Goal: Task Accomplishment & Management: Use online tool/utility

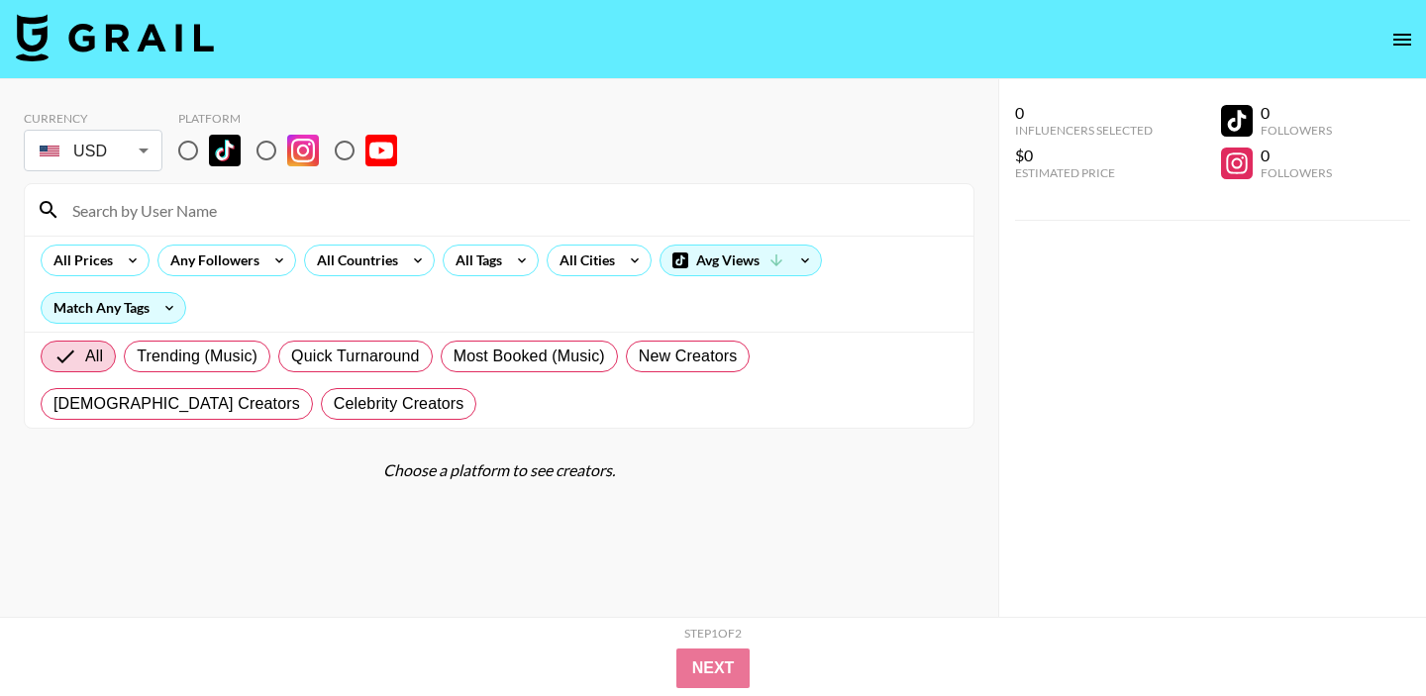
click at [192, 151] on input "radio" at bounding box center [188, 151] width 42 height 42
radio input "true"
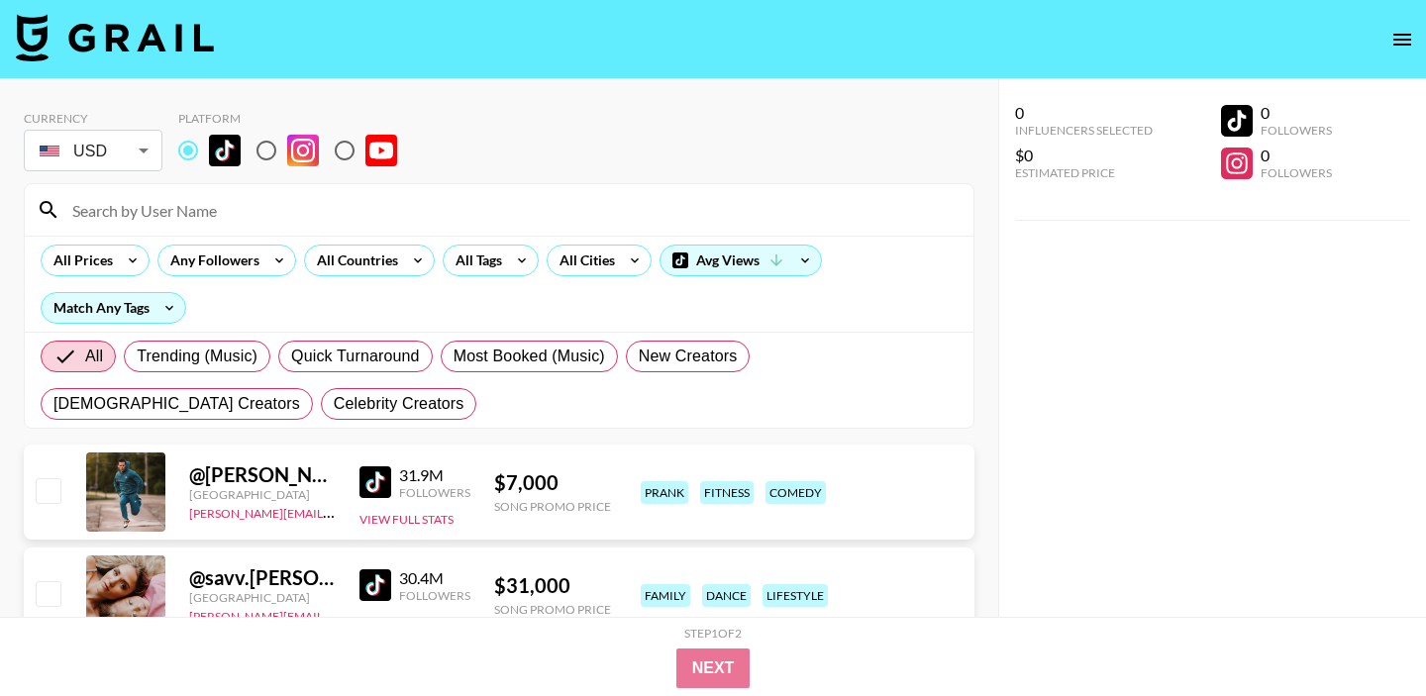
scroll to position [13, 0]
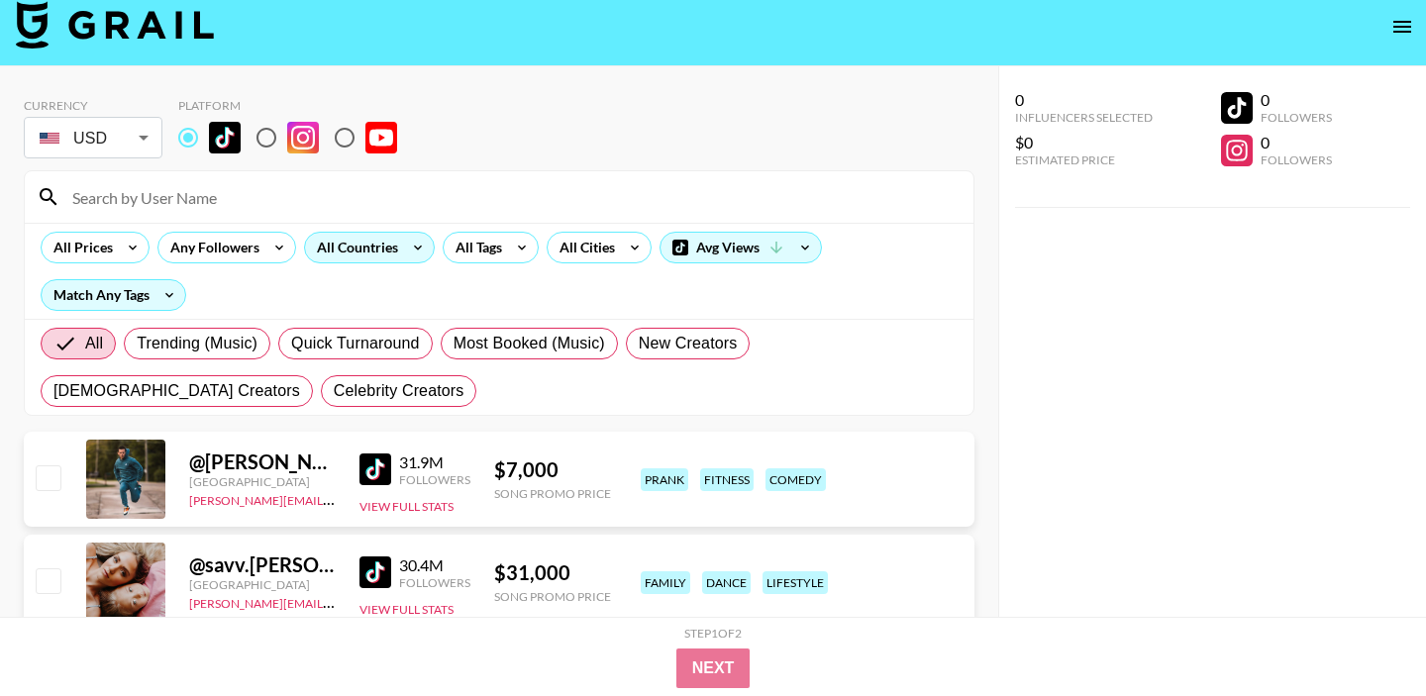
click at [376, 260] on div "All Countries" at bounding box center [353, 248] width 97 height 30
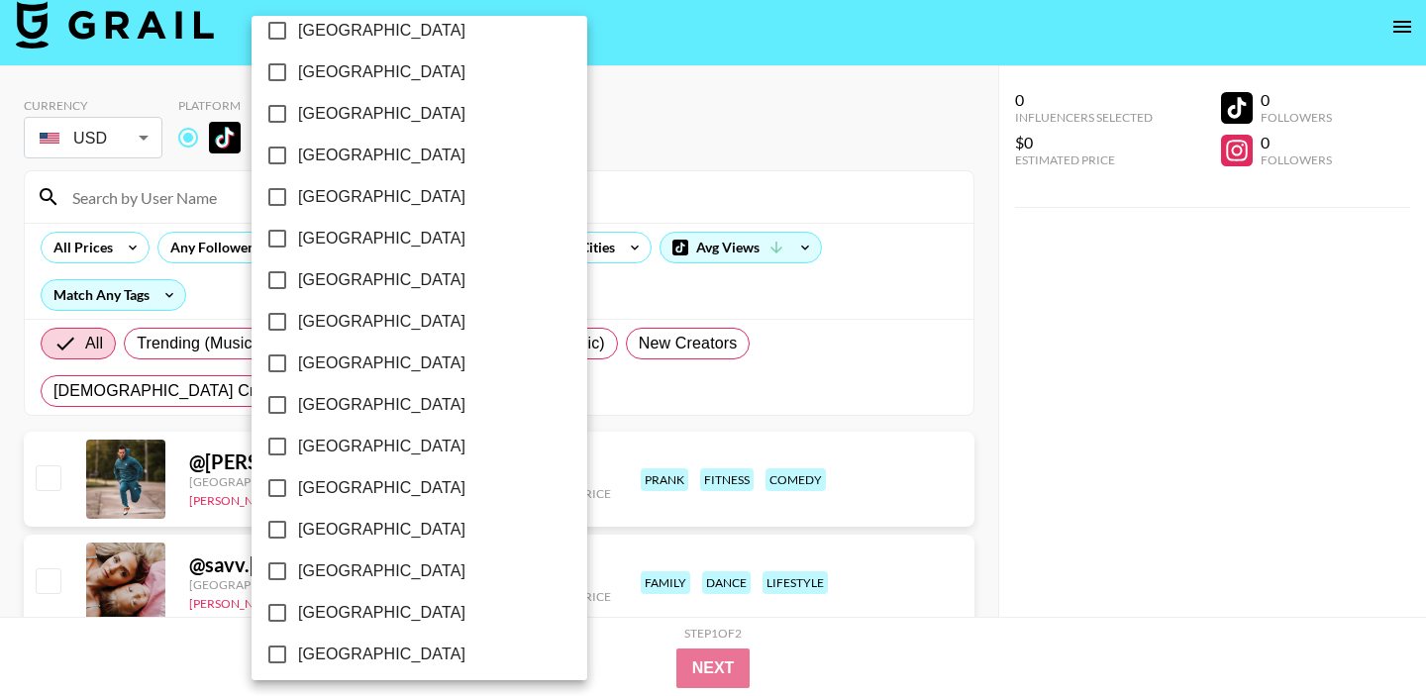
scroll to position [1613, 0]
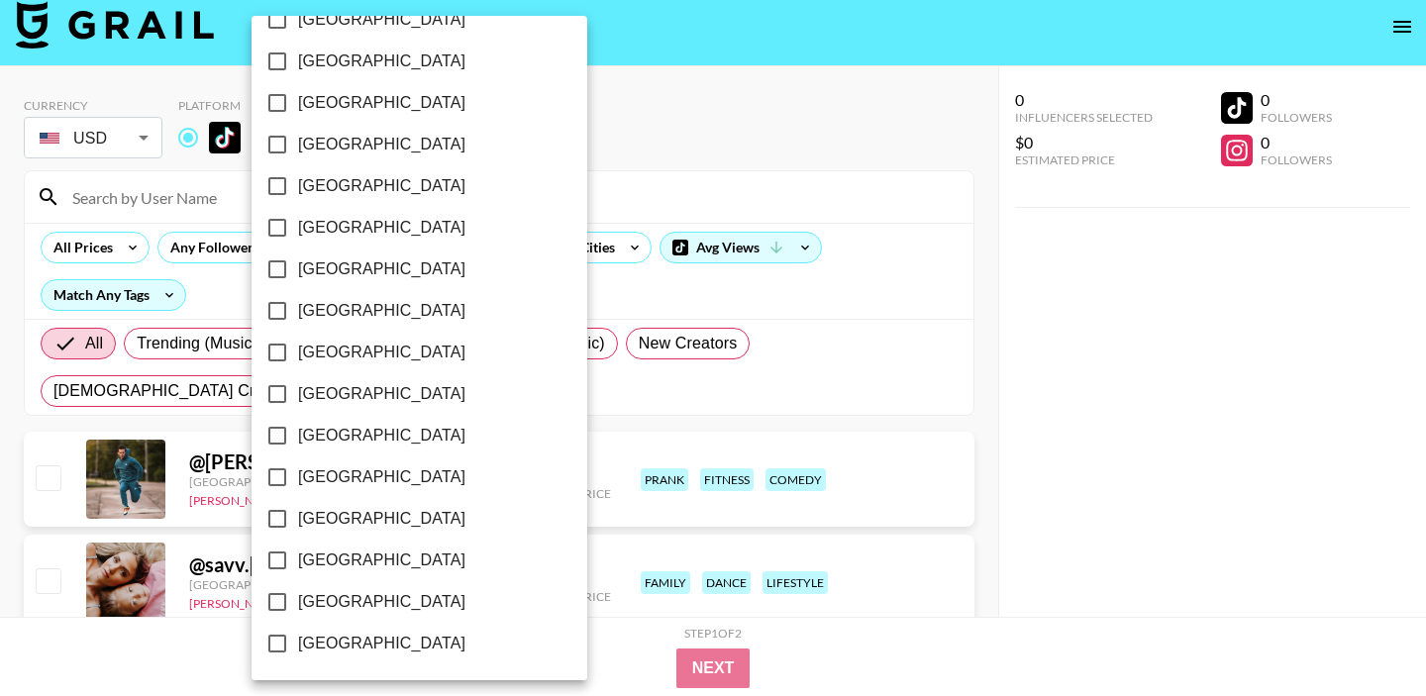
click at [593, 297] on div at bounding box center [713, 348] width 1426 height 696
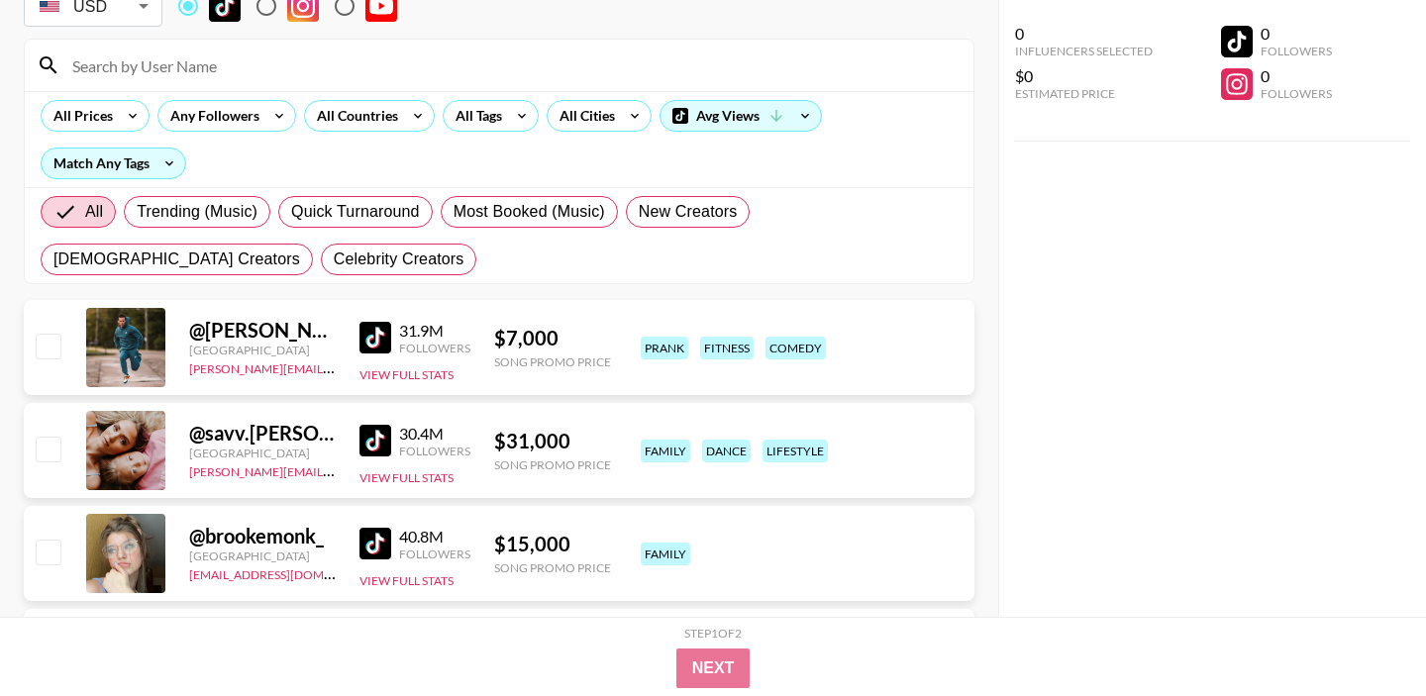
scroll to position [87, 0]
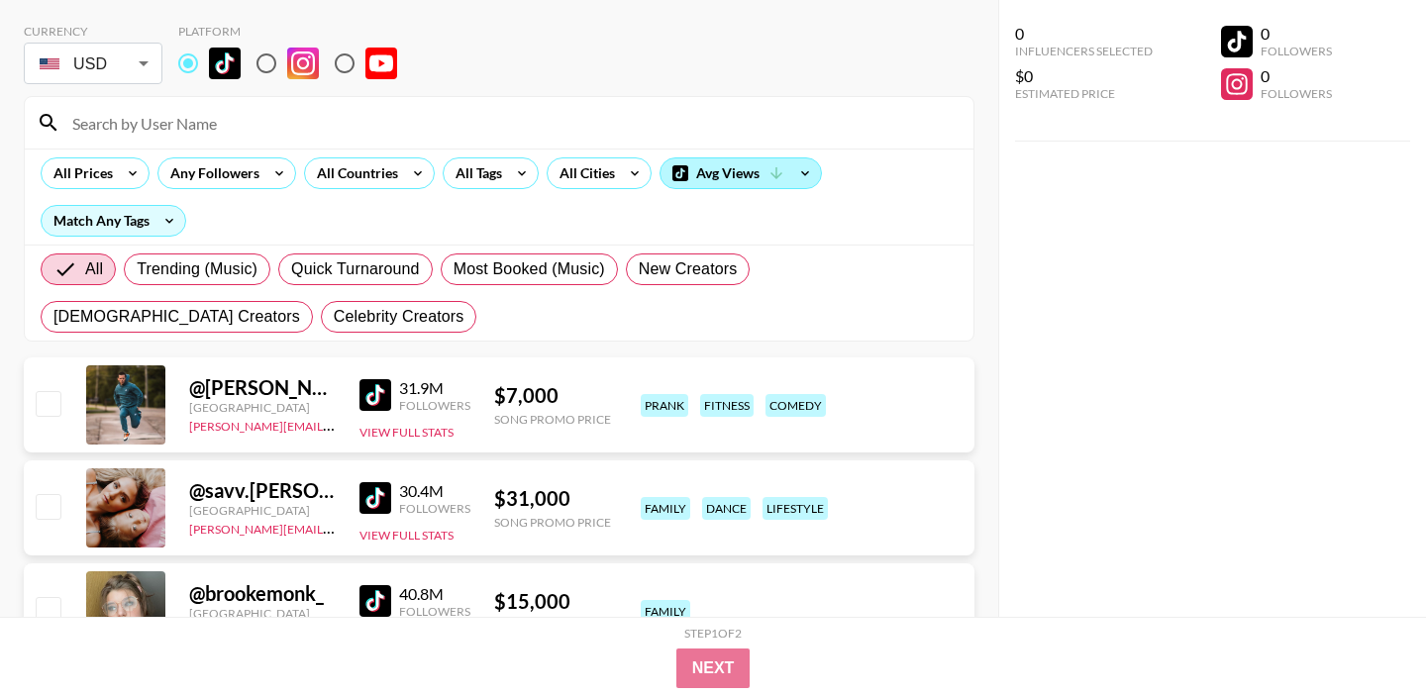
click at [765, 174] on div "Avg Views" at bounding box center [740, 173] width 160 height 30
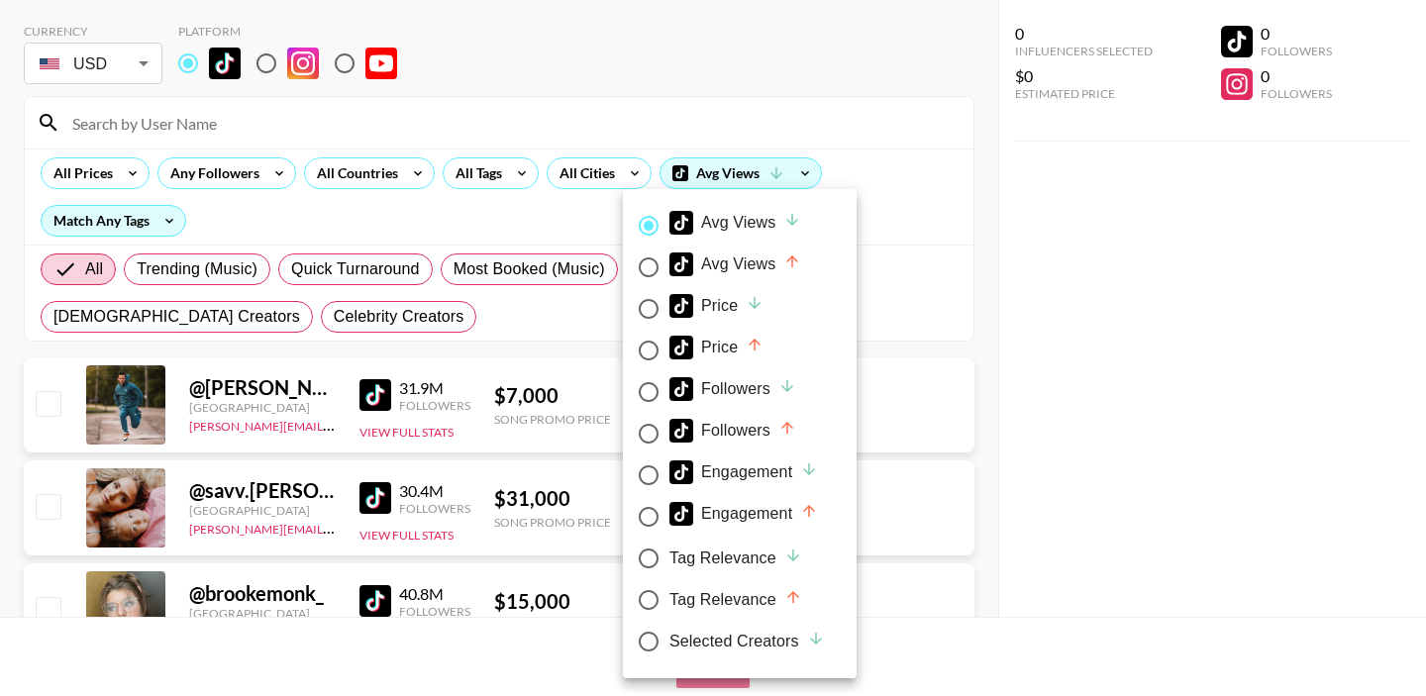
click at [935, 205] on div at bounding box center [713, 348] width 1426 height 696
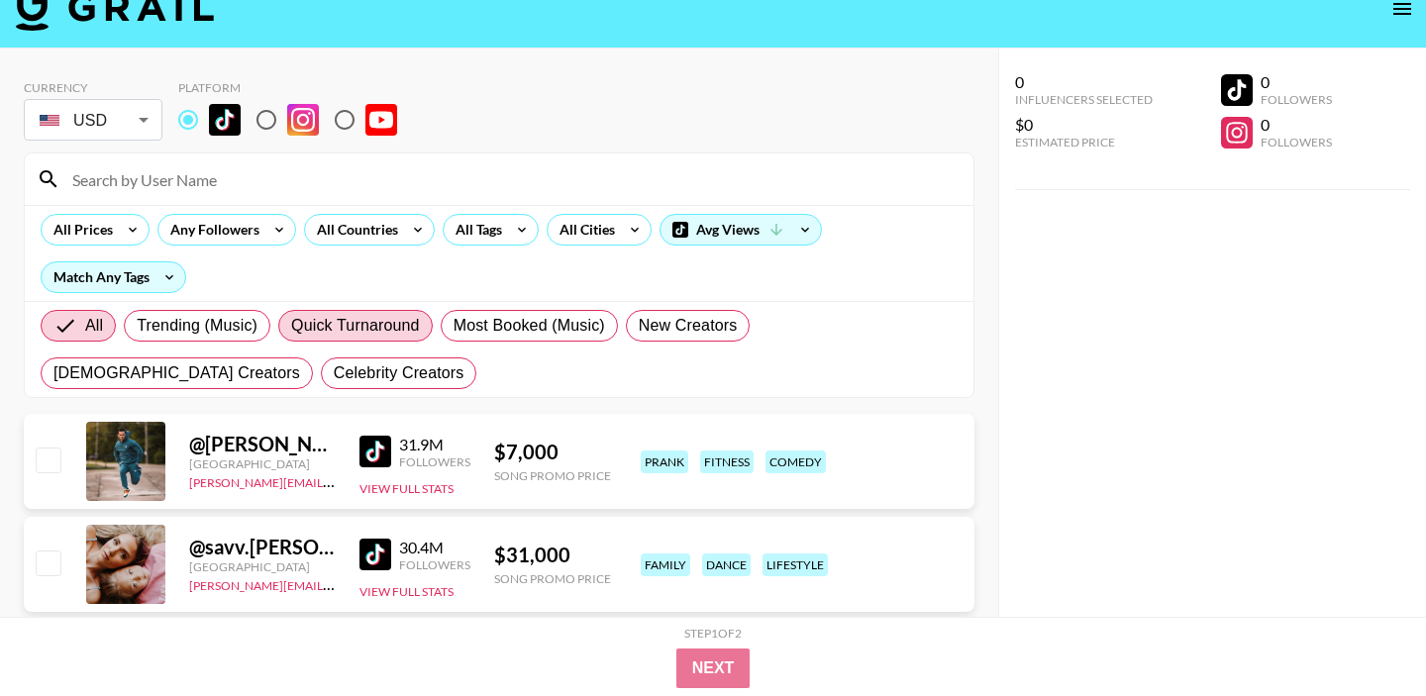
scroll to position [47, 0]
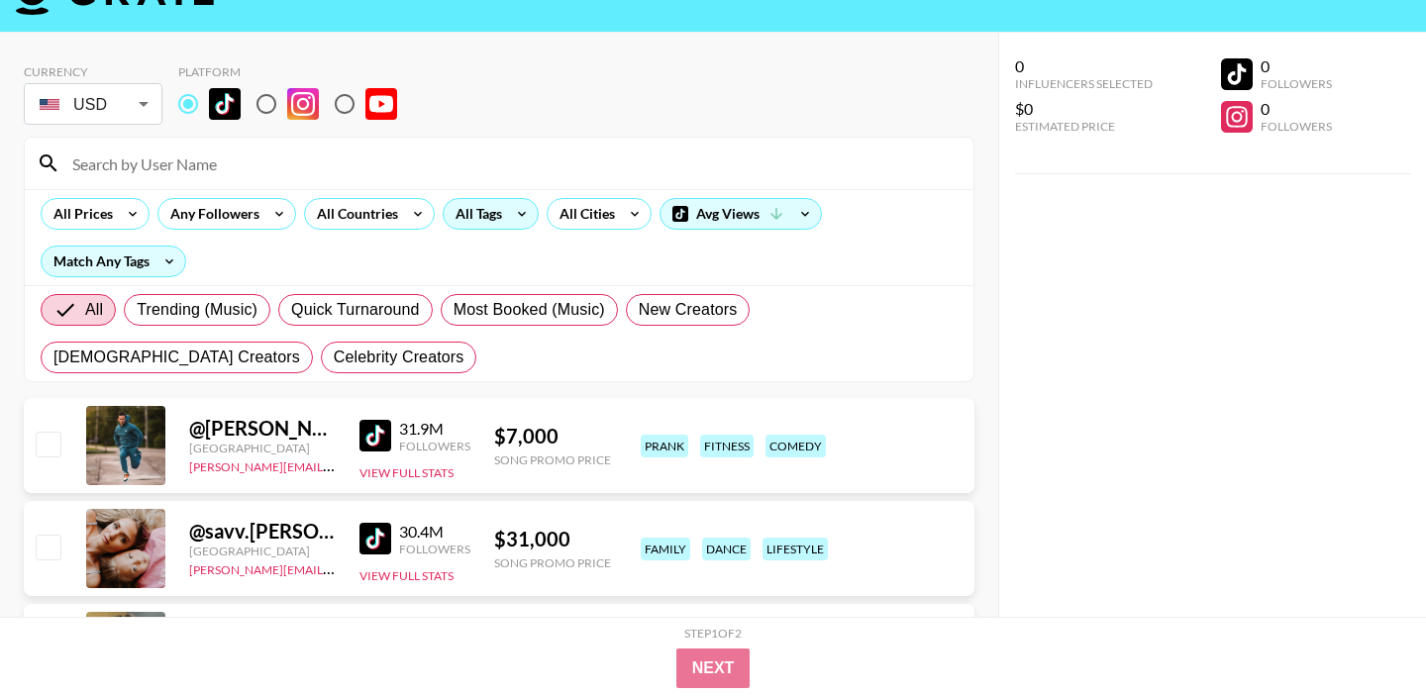
click at [465, 212] on div "All Tags" at bounding box center [475, 214] width 62 height 30
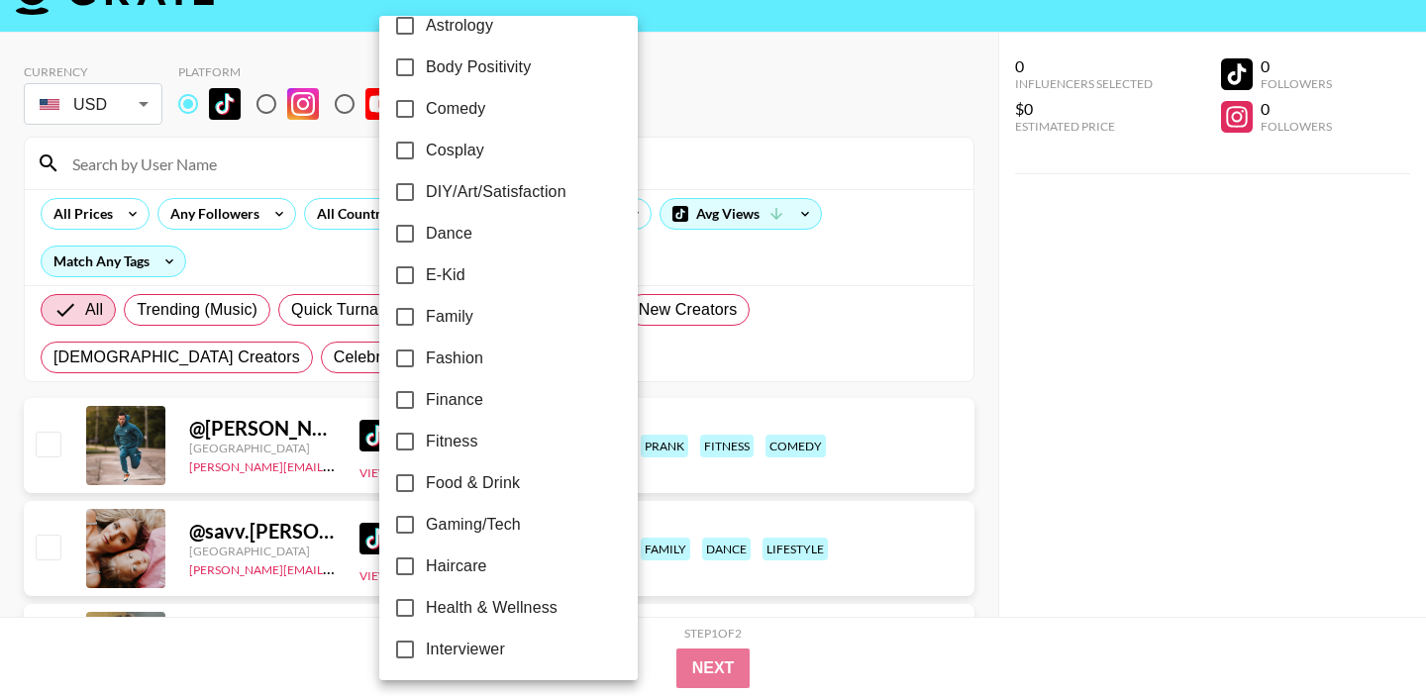
scroll to position [322, 0]
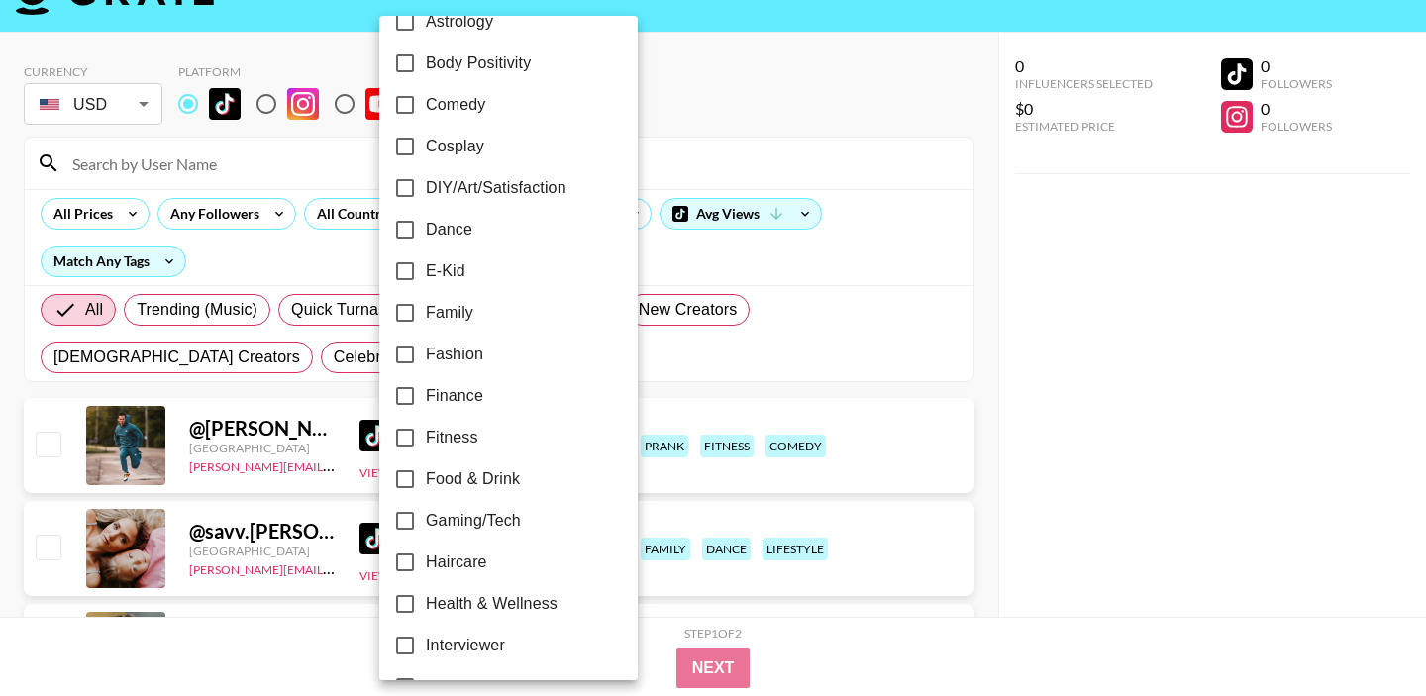
click at [408, 317] on input "Family" at bounding box center [405, 313] width 42 height 42
checkbox input "true"
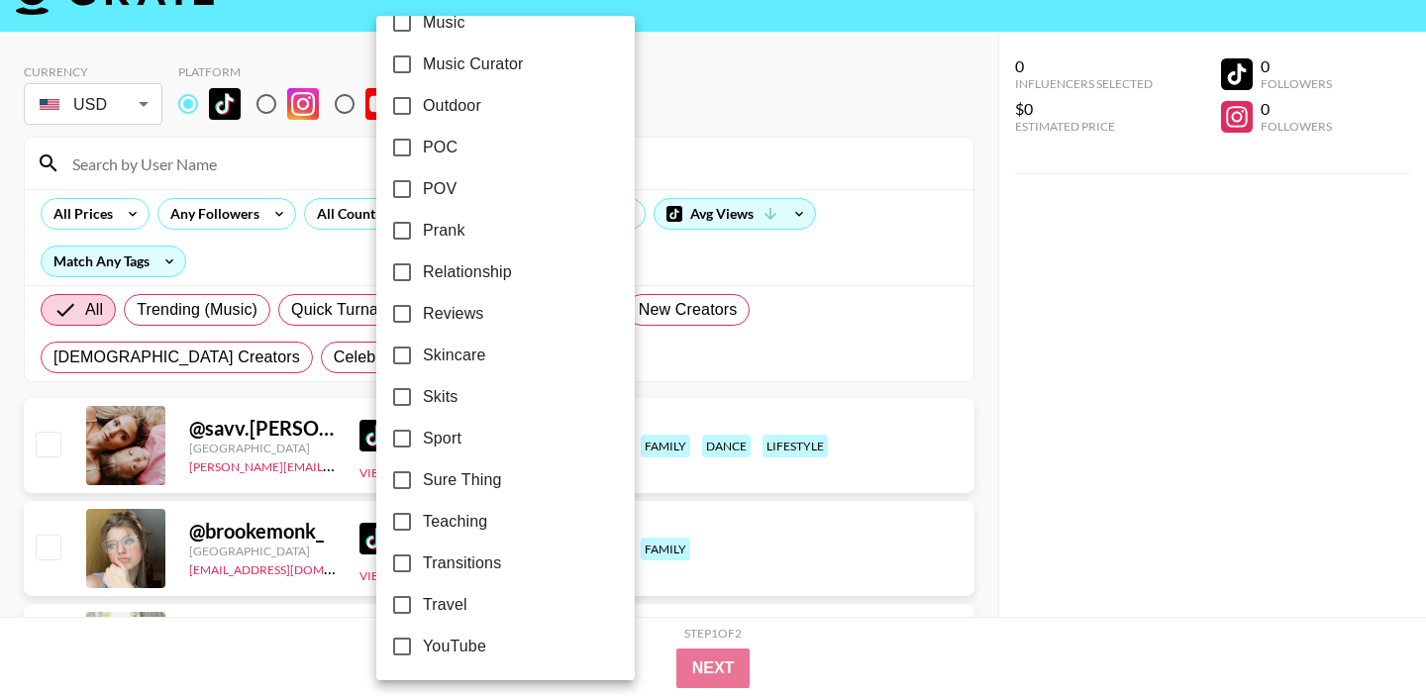
scroll to position [1197, 0]
click at [817, 348] on div at bounding box center [713, 348] width 1426 height 696
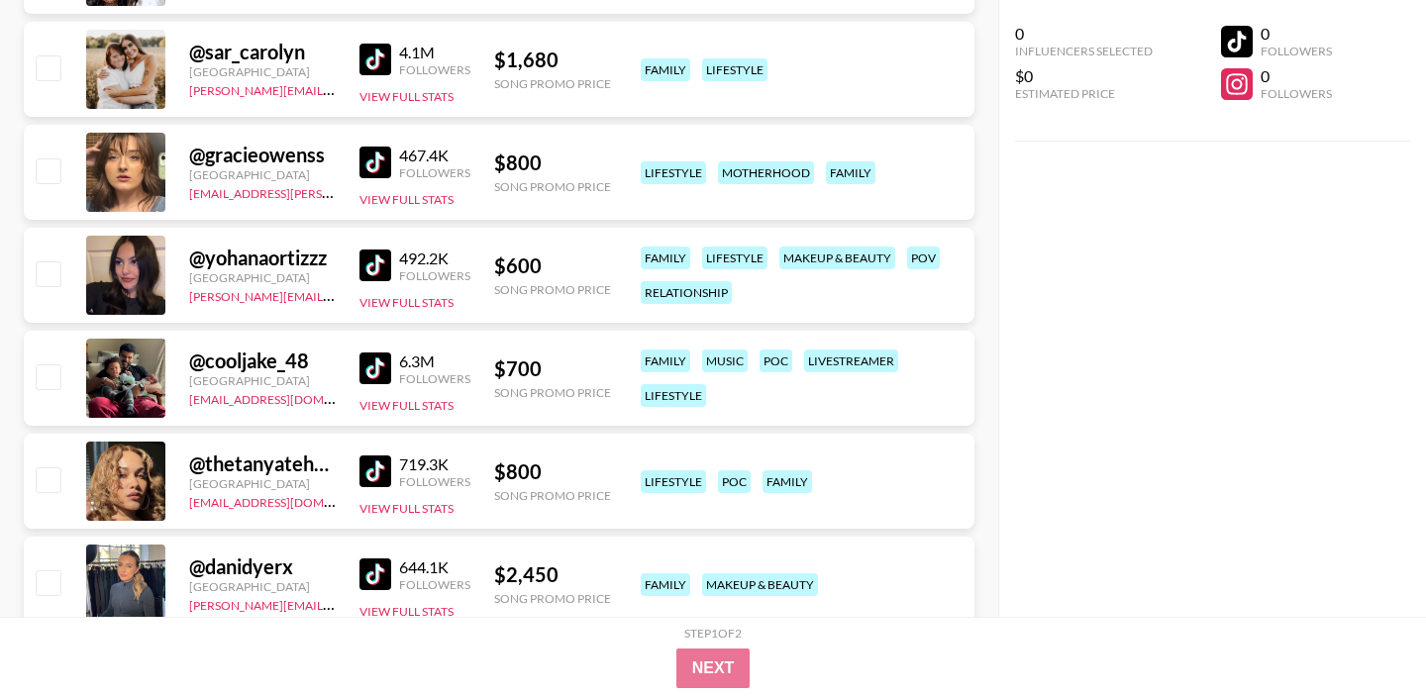
scroll to position [2898, 0]
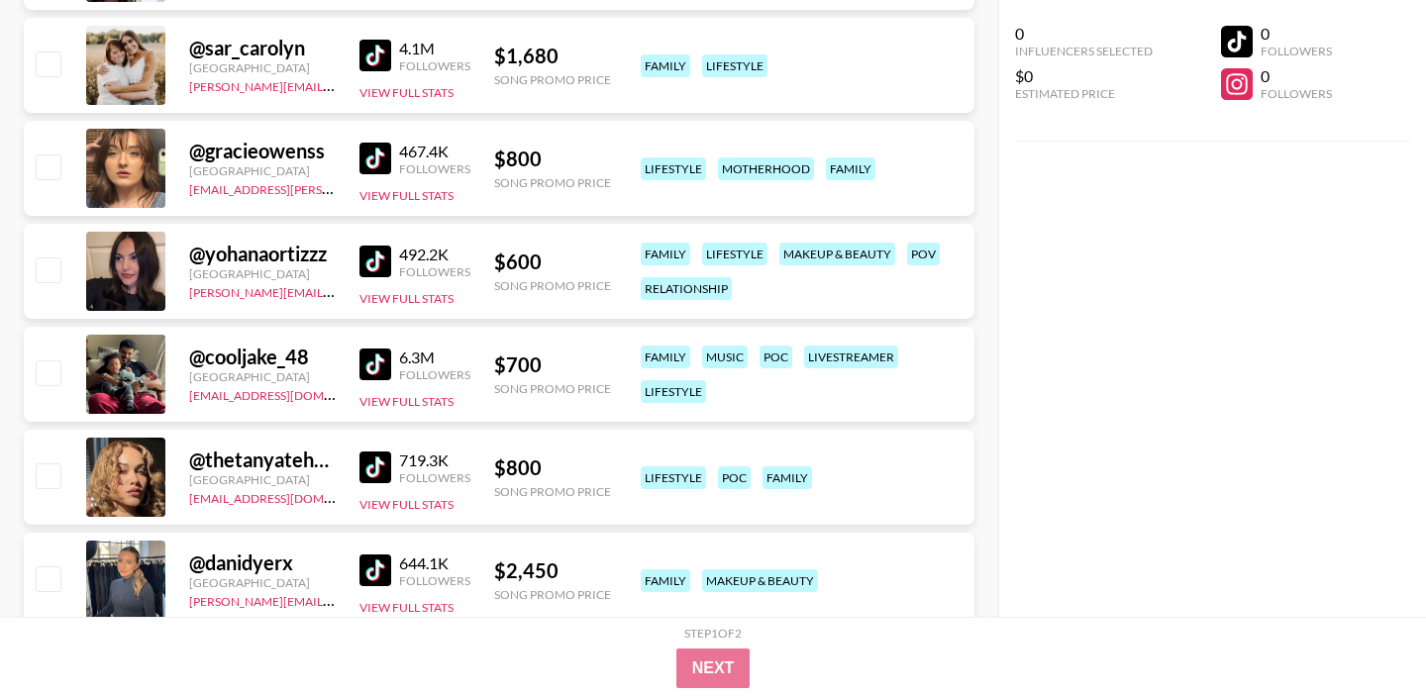
click at [375, 261] on img at bounding box center [375, 262] width 32 height 32
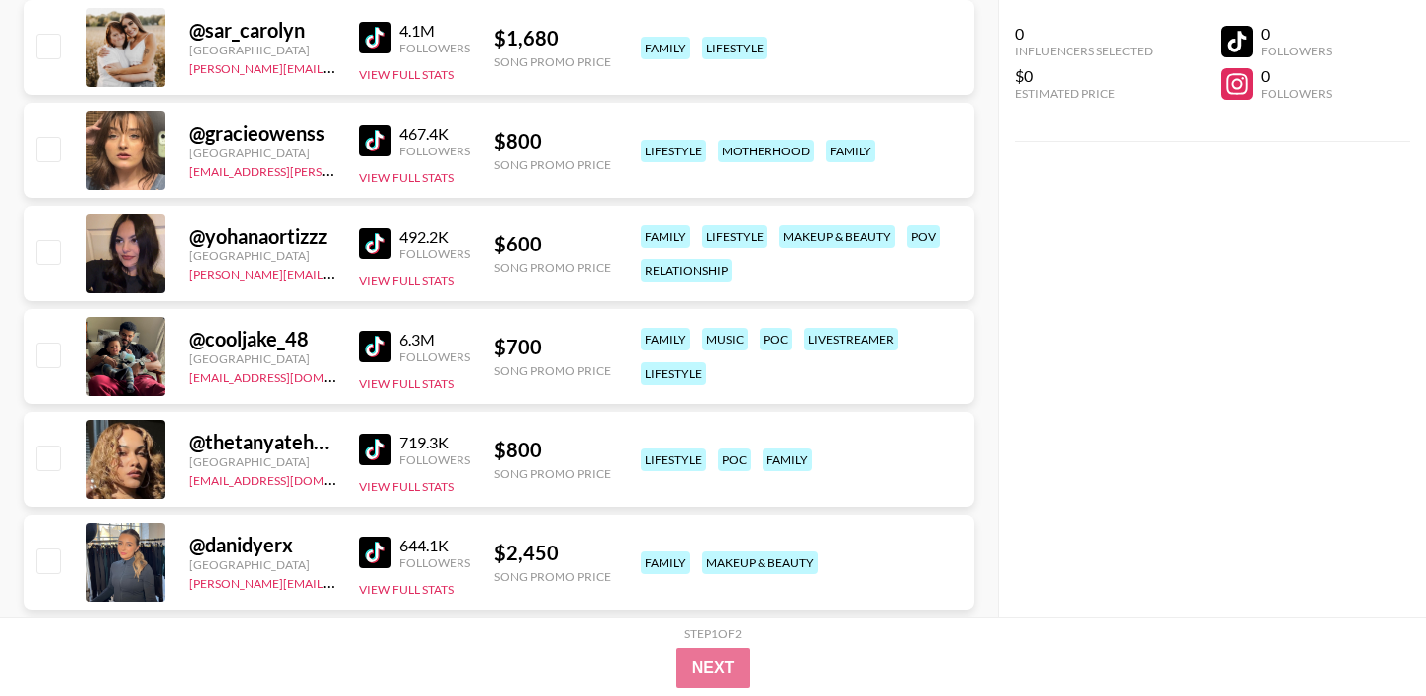
click at [374, 345] on img at bounding box center [375, 347] width 32 height 32
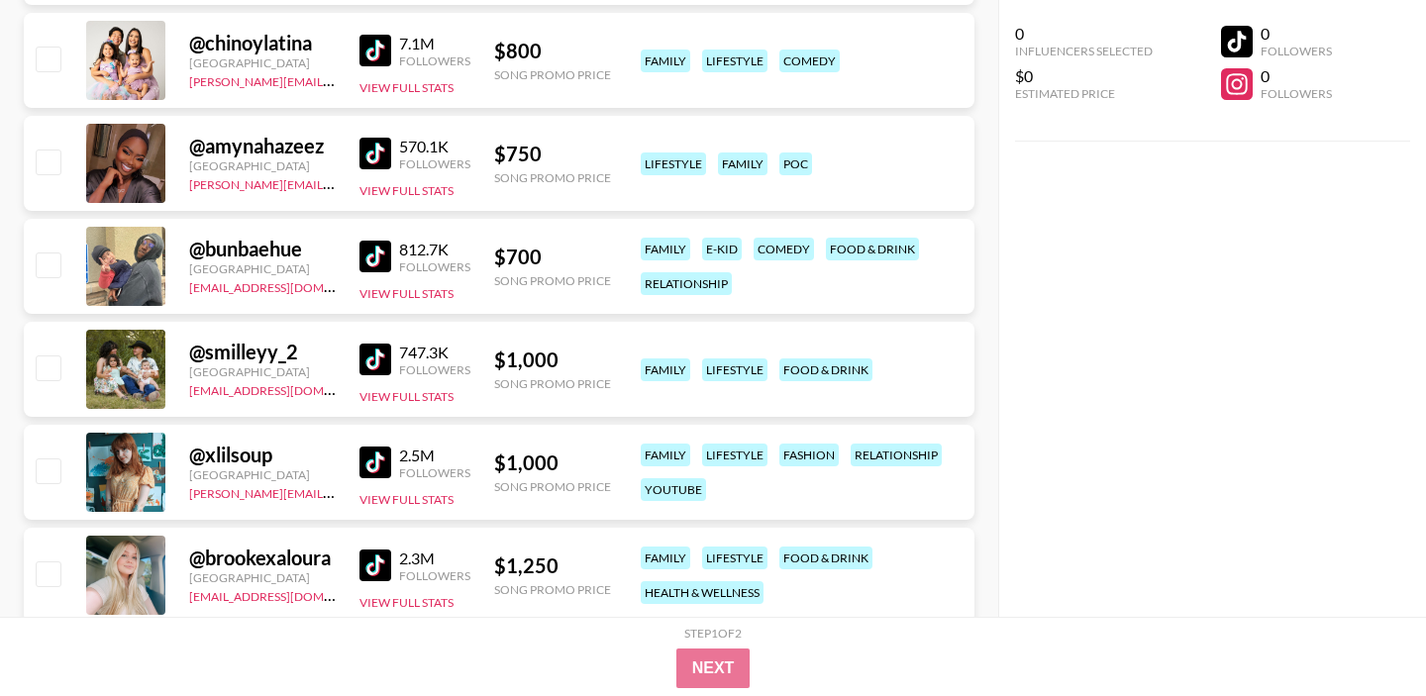
scroll to position [3630, 0]
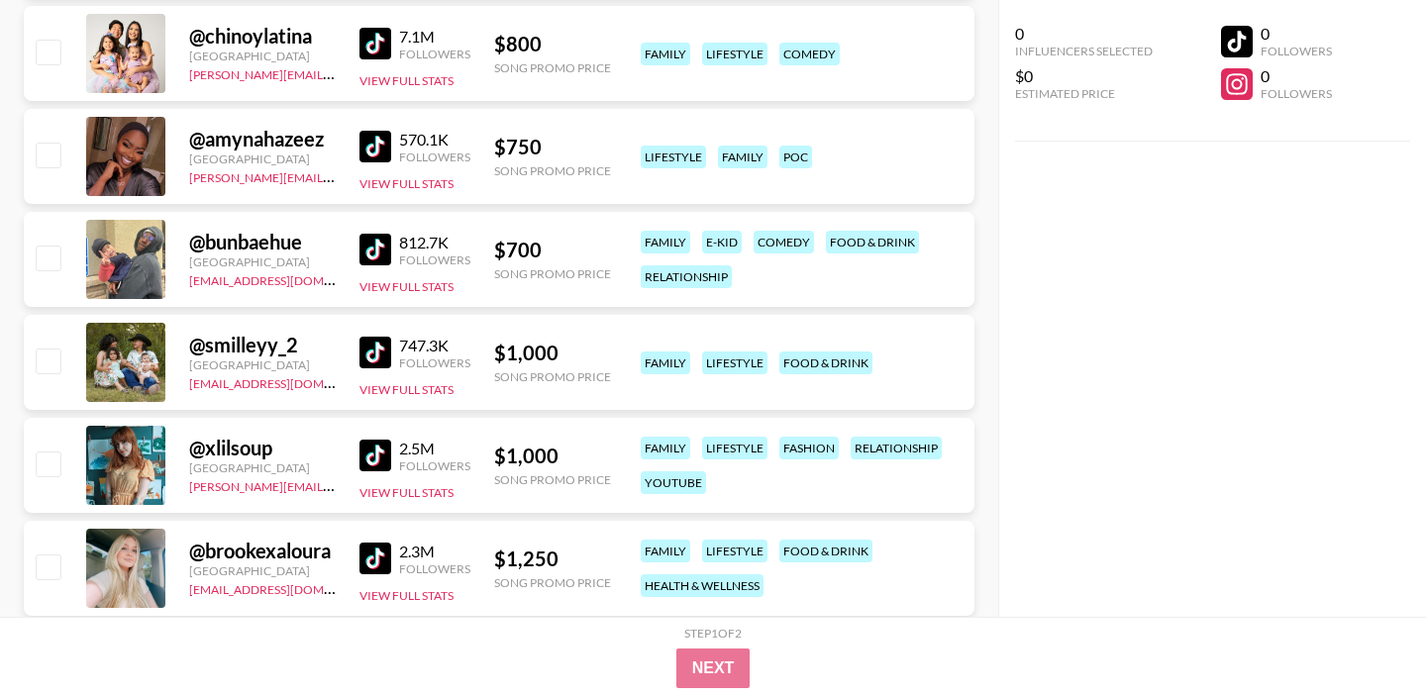
click at [381, 350] on img at bounding box center [375, 353] width 32 height 32
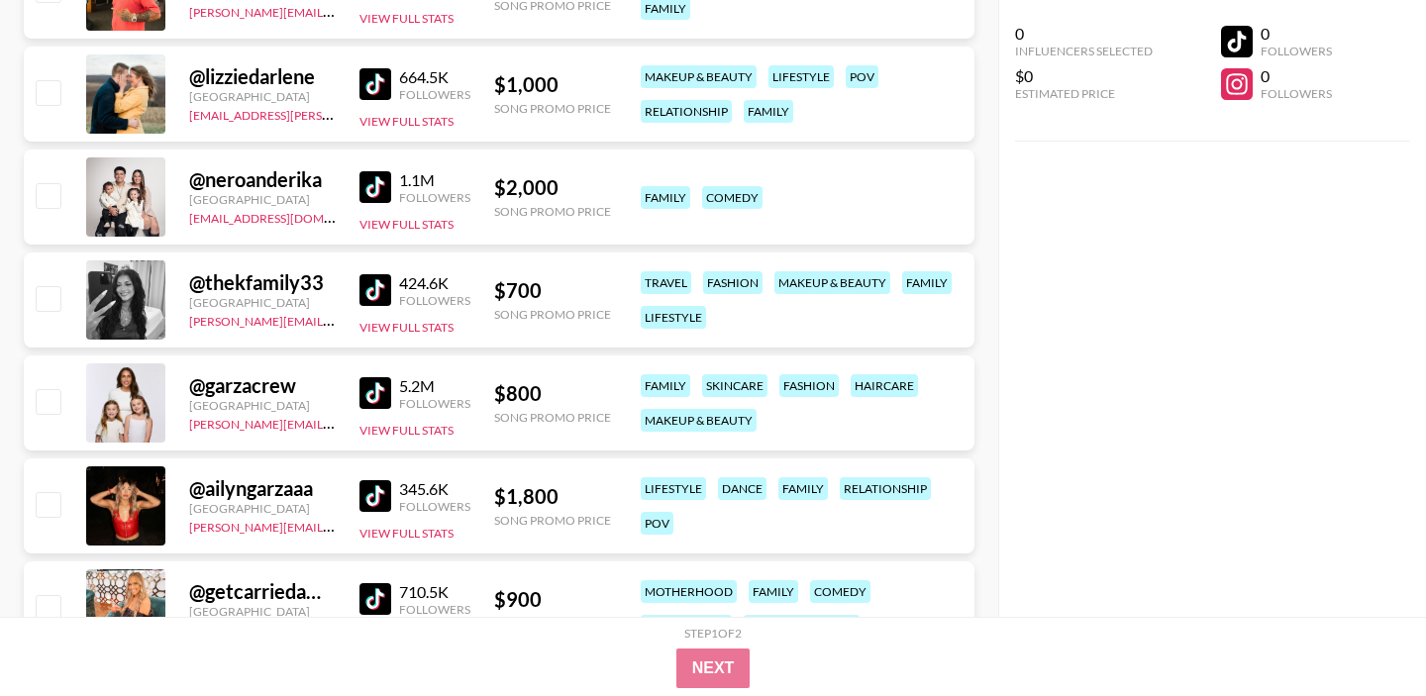
scroll to position [4890, 0]
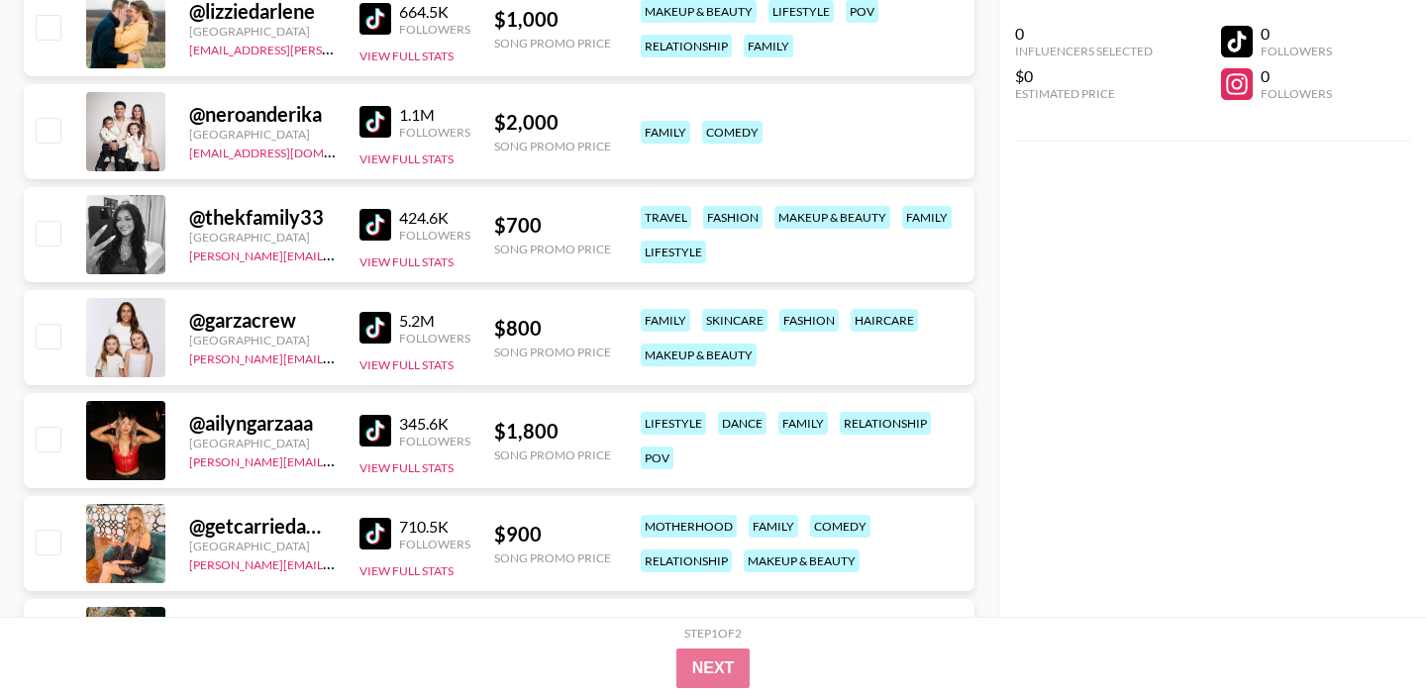
click at [376, 332] on img at bounding box center [375, 328] width 32 height 32
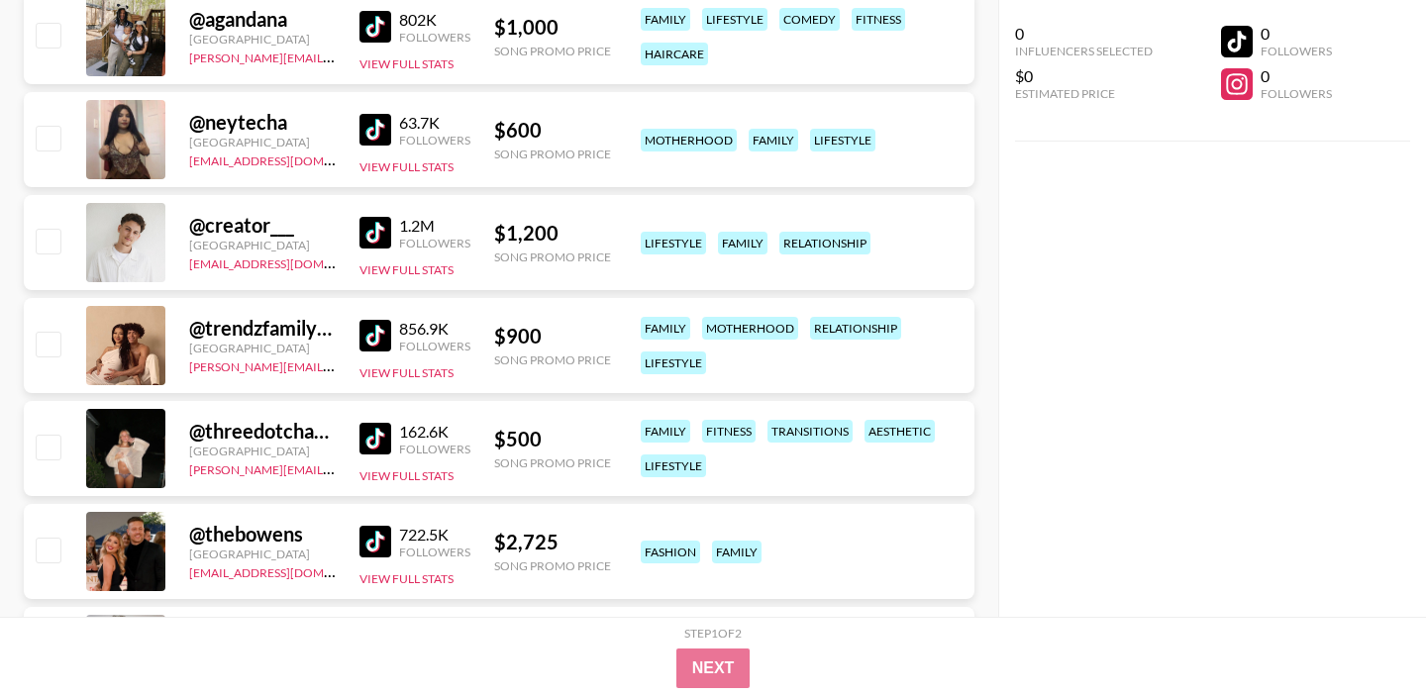
scroll to position [6018, 0]
